Goal: Contribute content

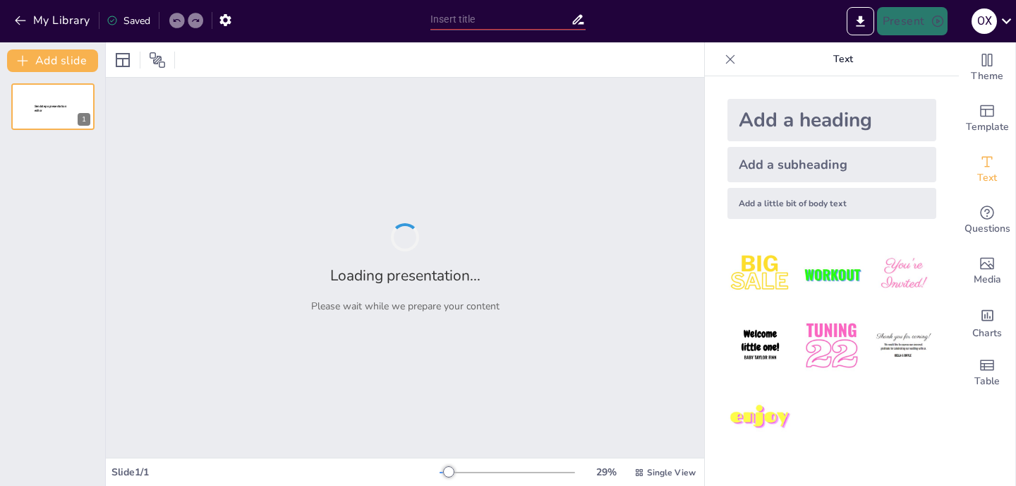
type input "Єдність судової практики як крок на шляху євроінтеграції"
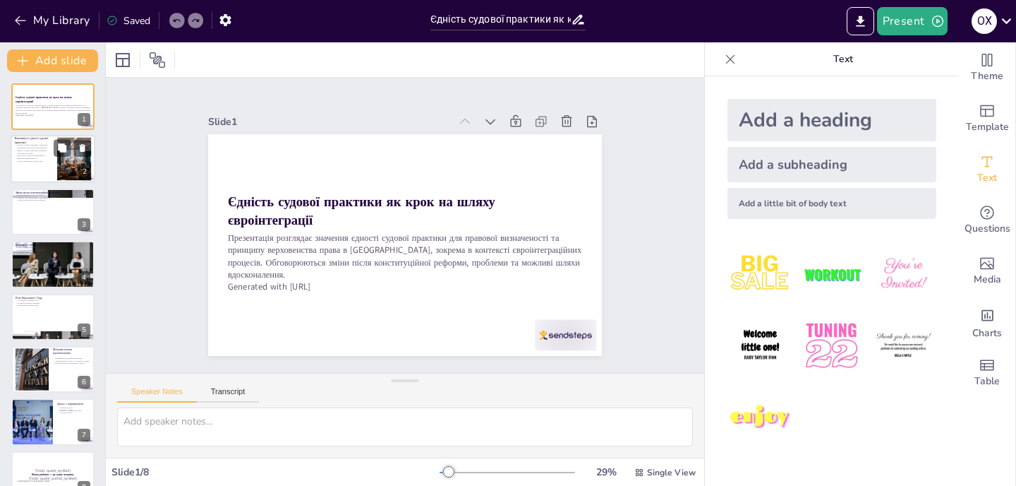
click at [54, 169] on div at bounding box center [53, 160] width 85 height 48
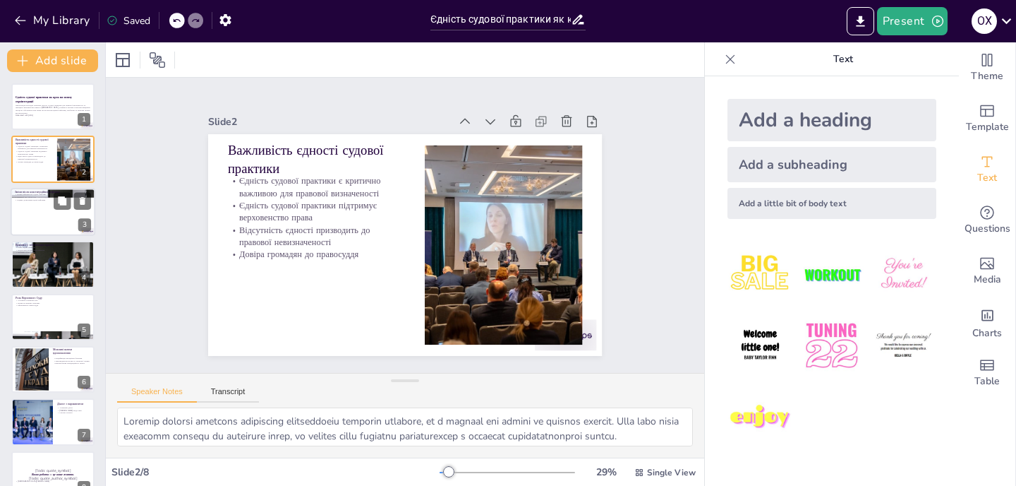
click at [47, 205] on div at bounding box center [53, 212] width 85 height 48
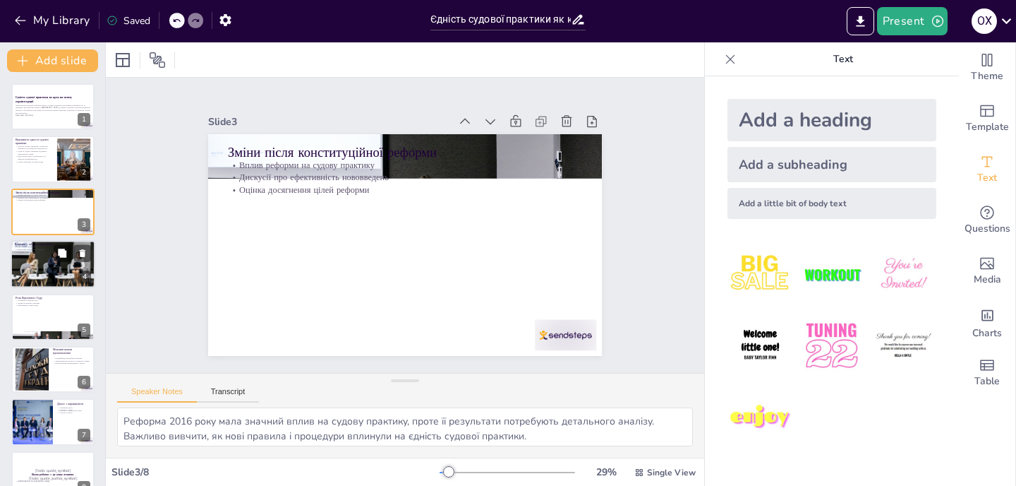
click at [33, 287] on div "Виклики у забезпеченні єдності Різна судова практика Недостатні процесуальні [P…" at bounding box center [53, 264] width 85 height 48
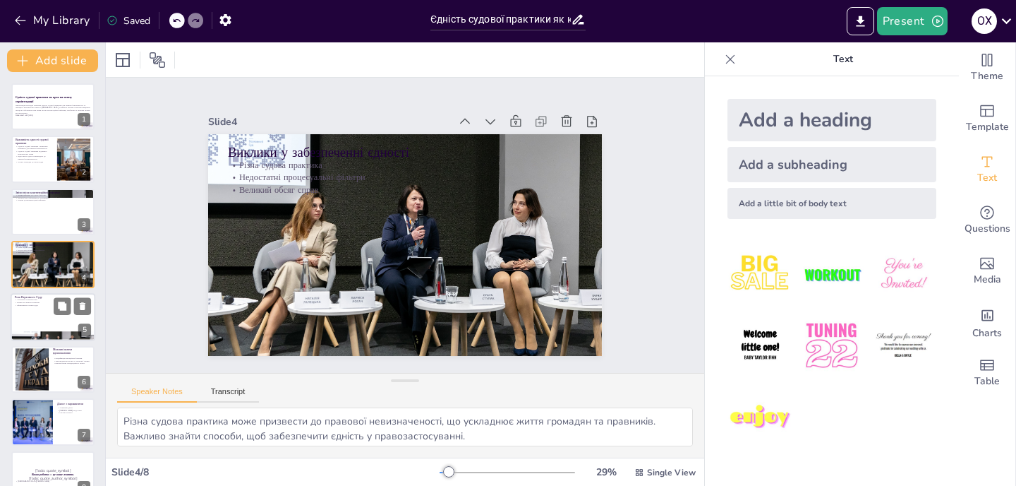
click at [36, 322] on div at bounding box center [53, 317] width 85 height 48
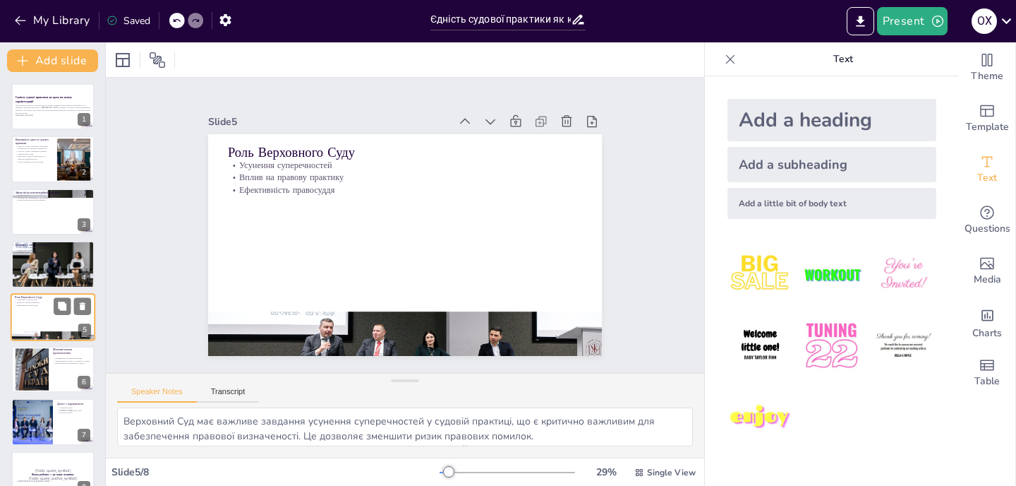
scroll to position [23, 0]
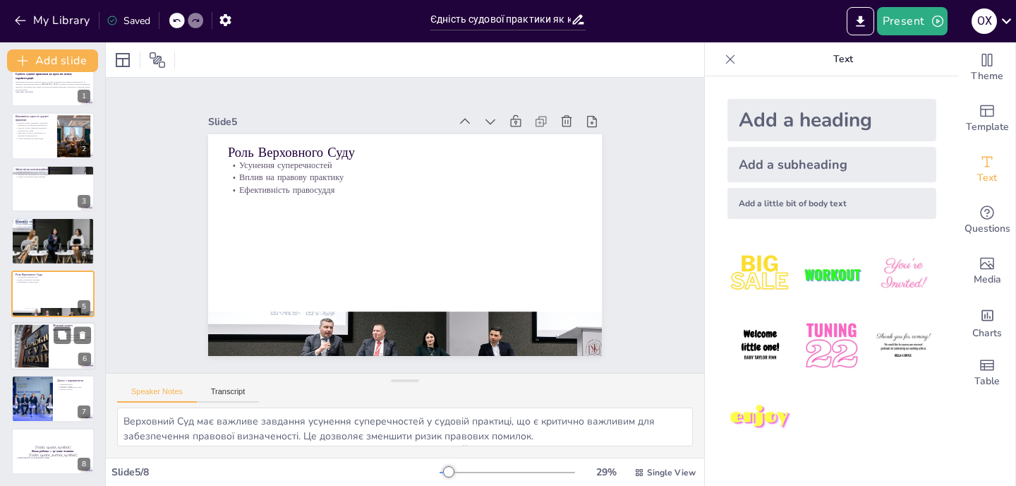
click at [47, 330] on div at bounding box center [32, 346] width 68 height 43
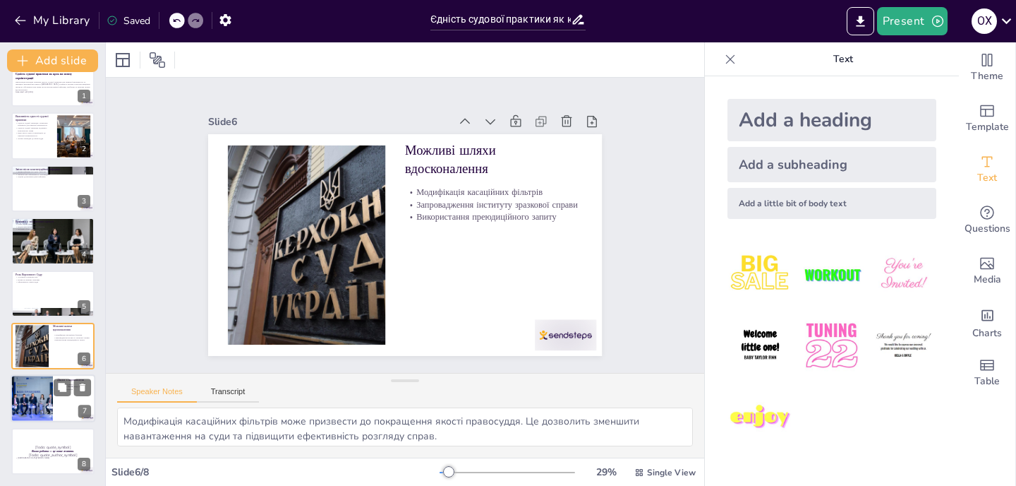
click at [36, 385] on div at bounding box center [32, 399] width 72 height 48
type textarea "Loremips dolors ame Consectet Adipi, elitseddoei t incididunt u laboreet dolore…"
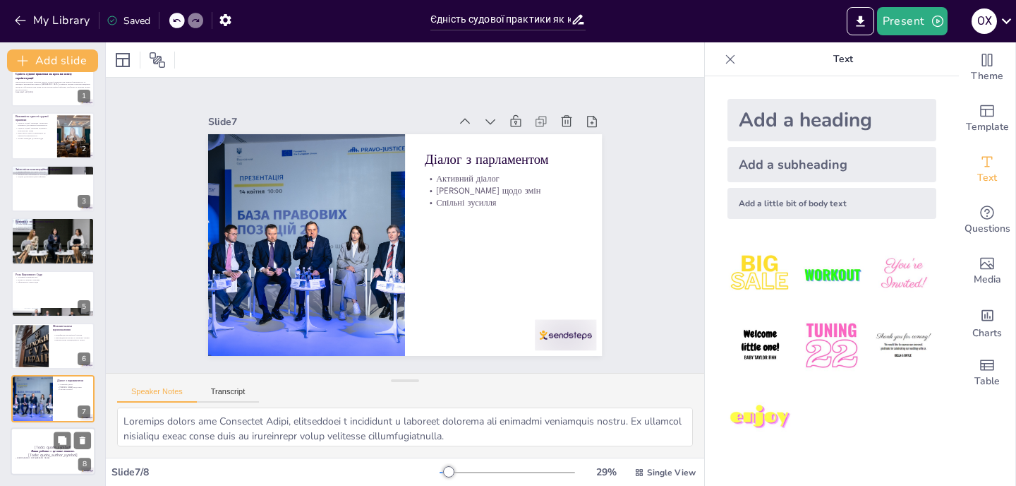
click at [32, 428] on div at bounding box center [53, 451] width 85 height 48
